Goal: Task Accomplishment & Management: Manage account settings

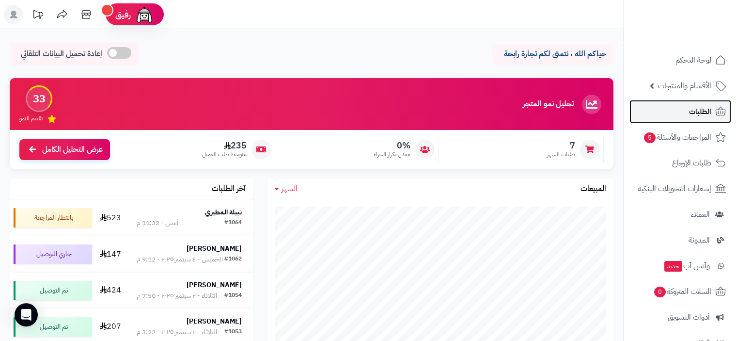
click at [693, 108] on span "الطلبات" at bounding box center [700, 112] width 22 height 14
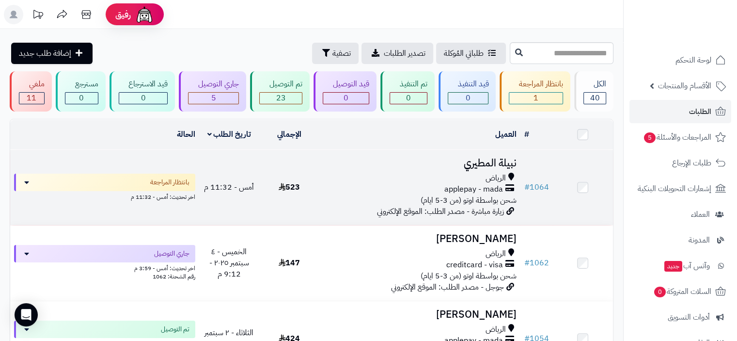
click at [45, 171] on td "بانتظار المراجعة اخر تحديث: أمس - 11:32 م" at bounding box center [104, 187] width 189 height 75
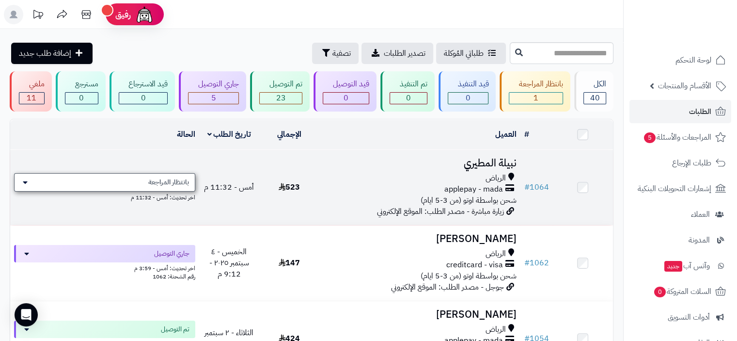
click at [50, 182] on div "بانتظار المراجعة" at bounding box center [104, 182] width 181 height 18
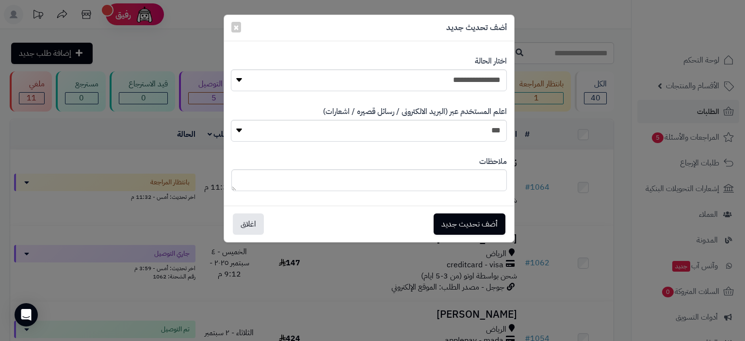
click at [569, 198] on div "**********" at bounding box center [372, 170] width 745 height 341
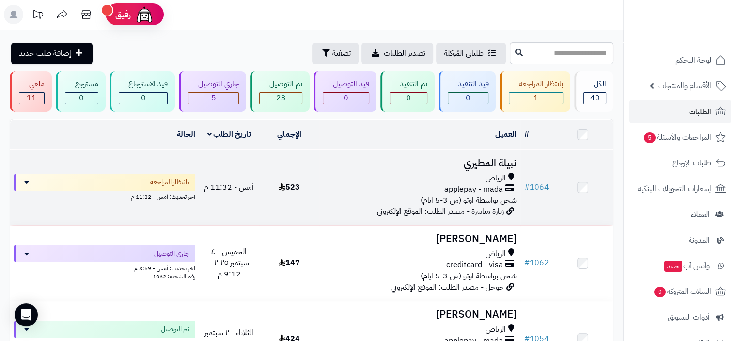
click at [447, 194] on span "شحن بواسطة اوتو (من 3-5 ايام)" at bounding box center [469, 200] width 96 height 12
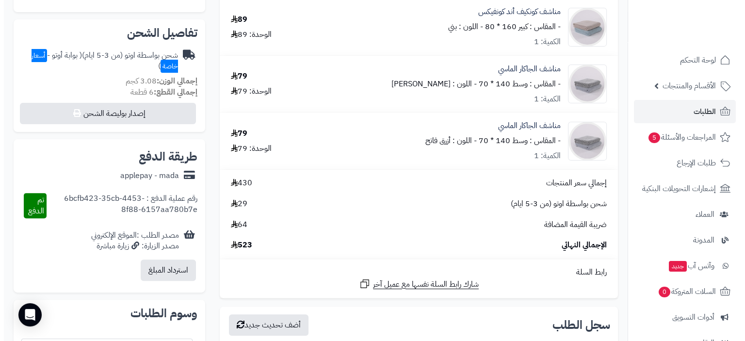
scroll to position [291, 0]
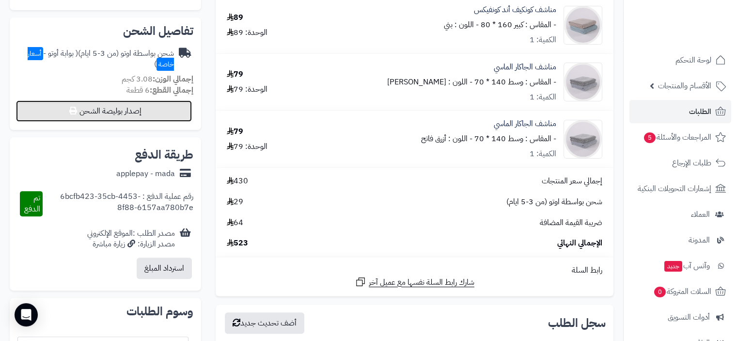
click at [107, 112] on button "إصدار بوليصة الشحن" at bounding box center [104, 110] width 176 height 21
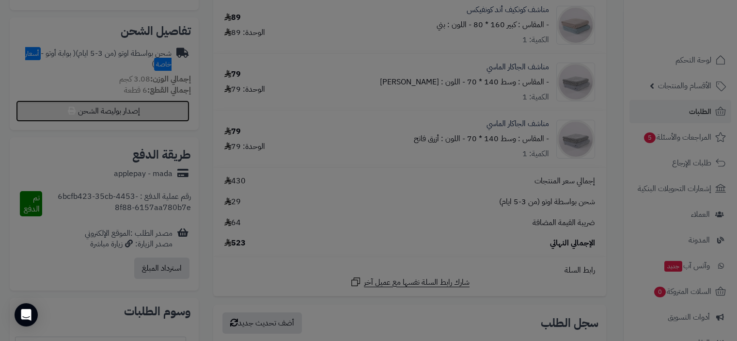
select select "***"
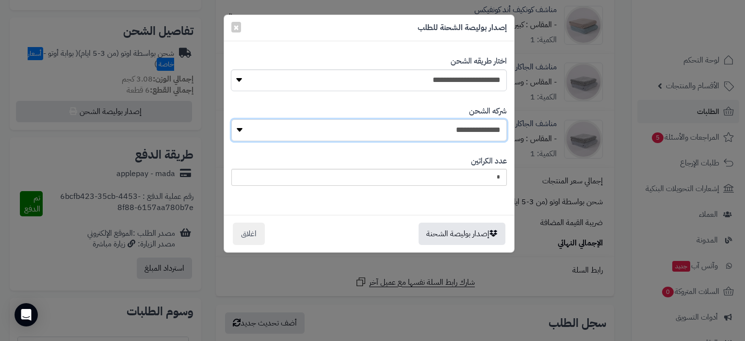
click at [442, 130] on select "**********" at bounding box center [368, 130] width 275 height 22
select select "****"
click at [234, 119] on select "**********" at bounding box center [368, 130] width 275 height 22
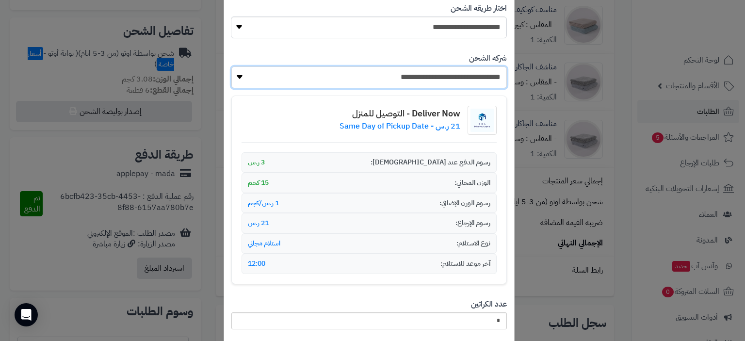
scroll to position [120, 0]
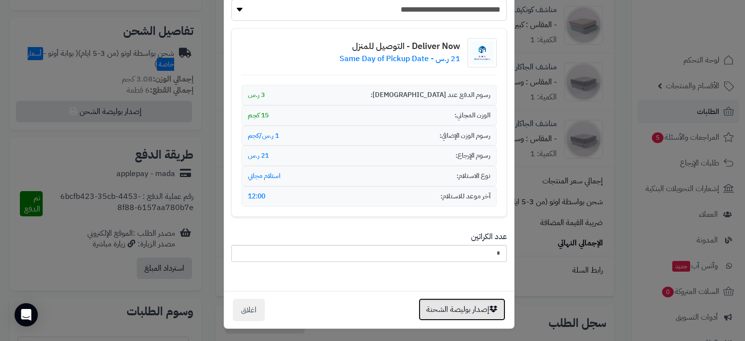
click at [461, 308] on button "إصدار بوليصة الشحنة" at bounding box center [461, 309] width 87 height 22
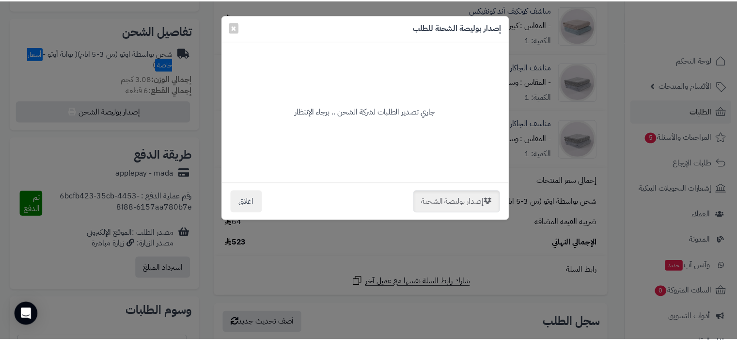
scroll to position [0, 0]
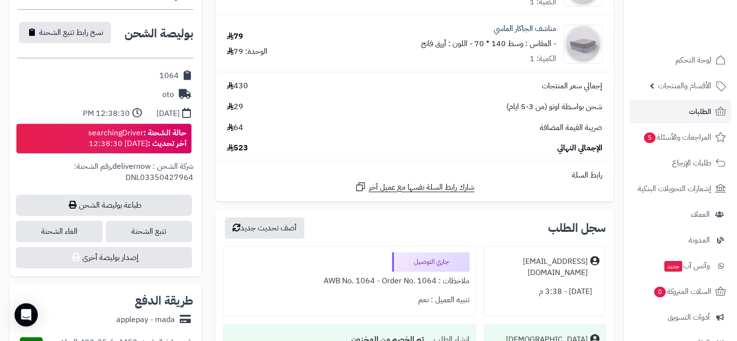
scroll to position [388, 0]
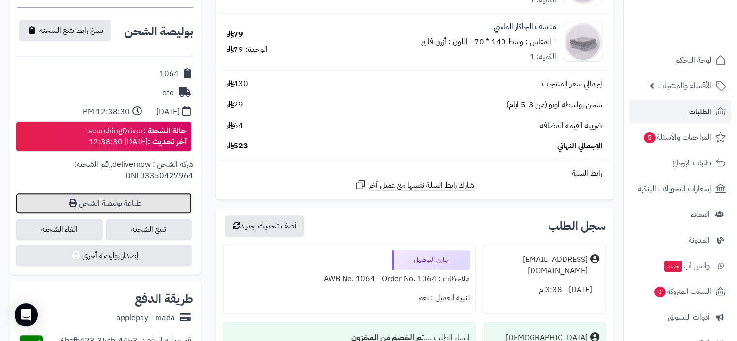
click at [140, 206] on link "طباعة بوليصة الشحن" at bounding box center [104, 202] width 176 height 21
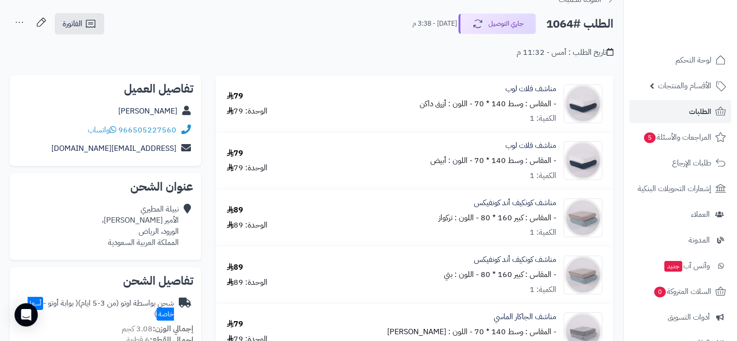
scroll to position [0, 0]
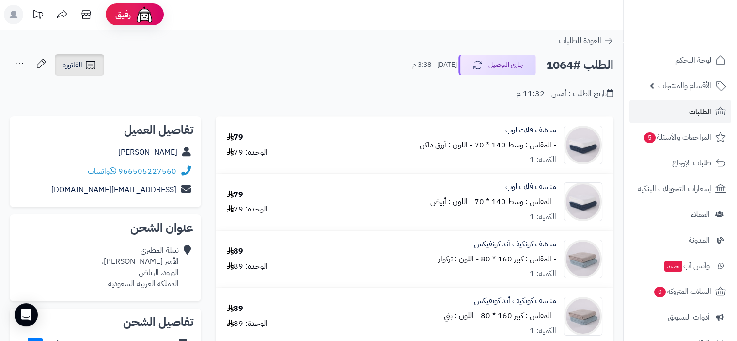
click at [82, 64] on span "الفاتورة" at bounding box center [73, 65] width 20 height 12
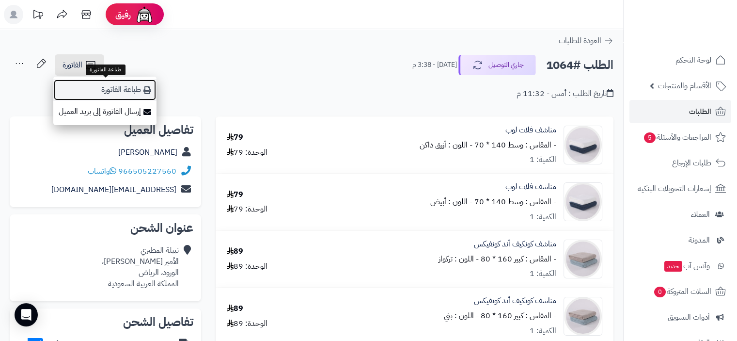
click at [118, 92] on link "طباعة الفاتورة" at bounding box center [104, 90] width 103 height 22
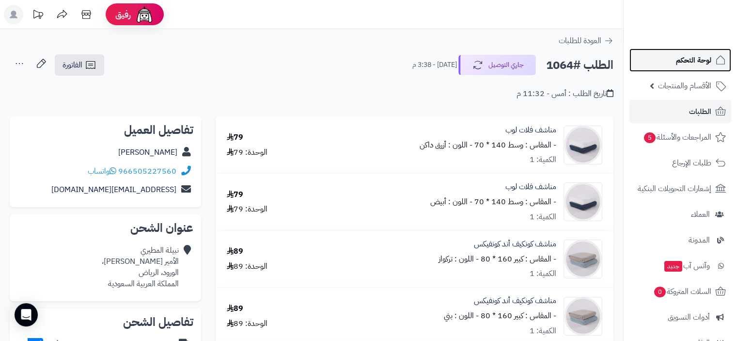
click at [691, 59] on span "لوحة التحكم" at bounding box center [693, 60] width 35 height 14
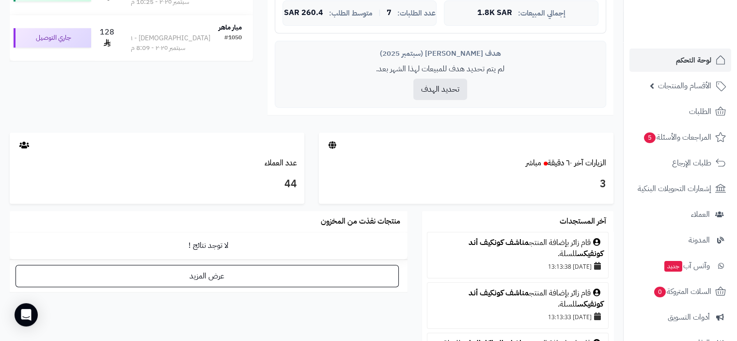
scroll to position [436, 0]
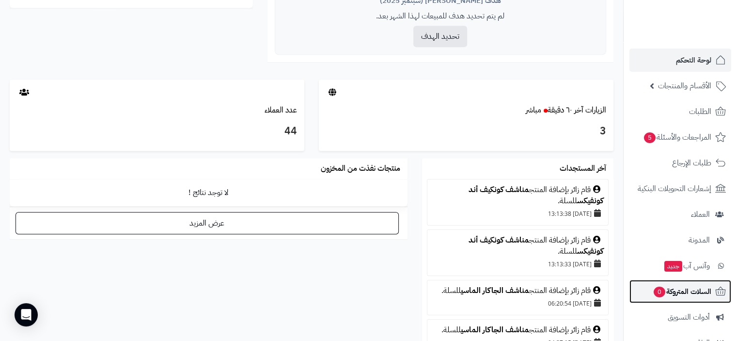
click at [696, 288] on span "السلات المتروكة 0" at bounding box center [682, 292] width 59 height 14
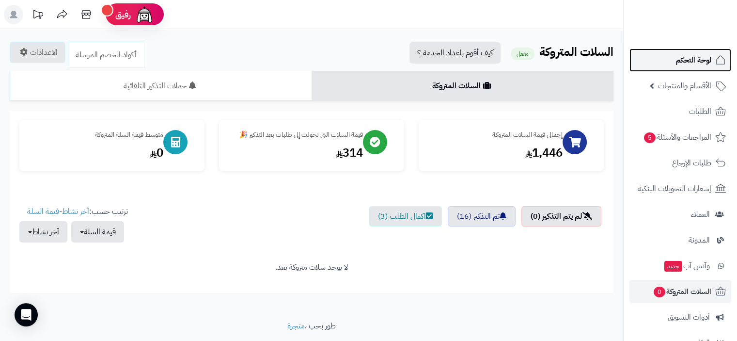
click at [692, 63] on span "لوحة التحكم" at bounding box center [693, 60] width 35 height 14
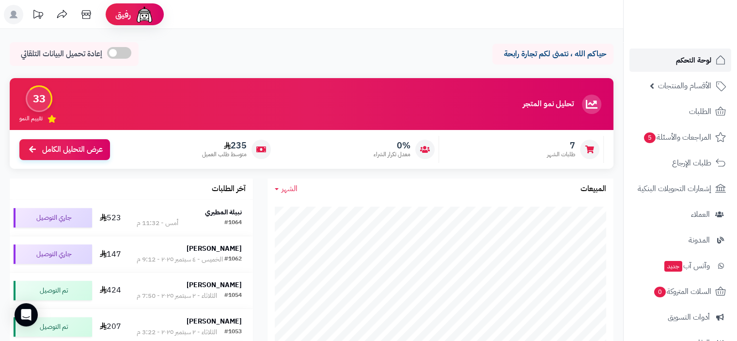
click at [696, 61] on span "لوحة التحكم" at bounding box center [693, 60] width 35 height 14
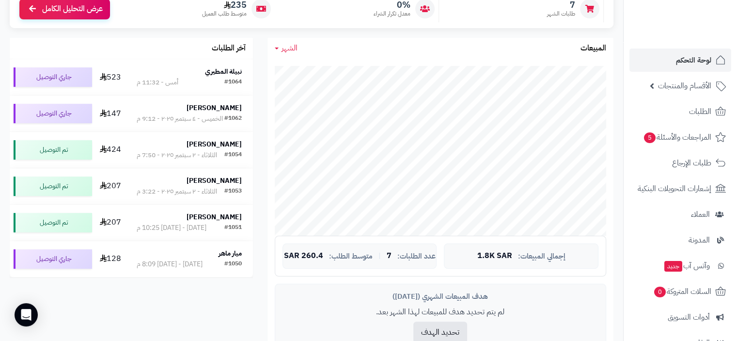
scroll to position [48, 0]
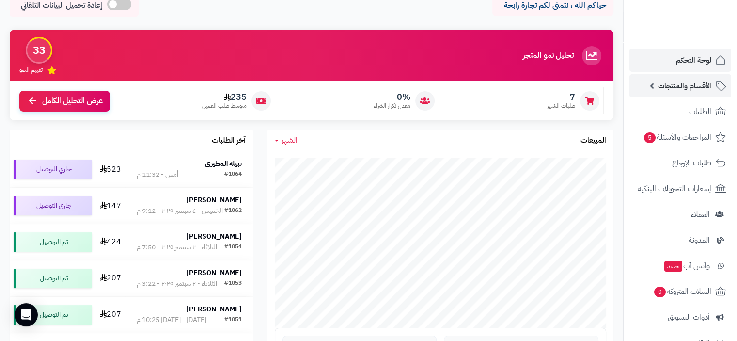
click at [685, 88] on span "الأقسام والمنتجات" at bounding box center [684, 86] width 53 height 14
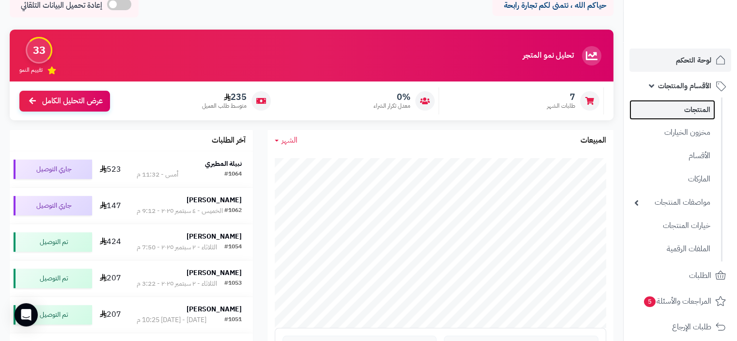
click at [699, 110] on link "المنتجات" at bounding box center [673, 110] width 86 height 20
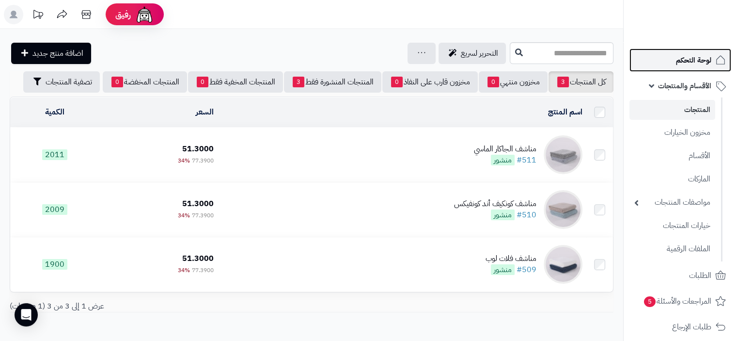
click at [687, 60] on span "لوحة التحكم" at bounding box center [693, 60] width 35 height 14
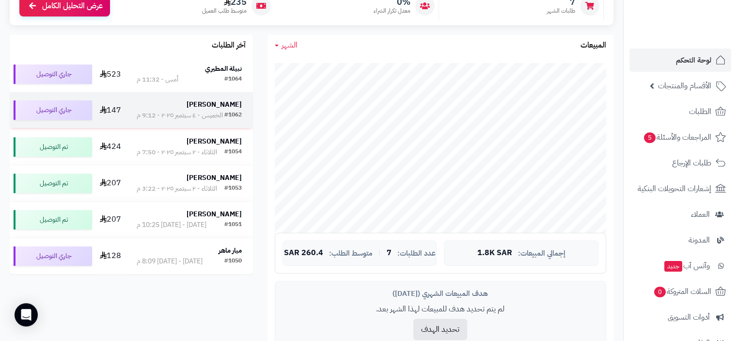
scroll to position [145, 0]
